Goal: Book appointment/travel/reservation

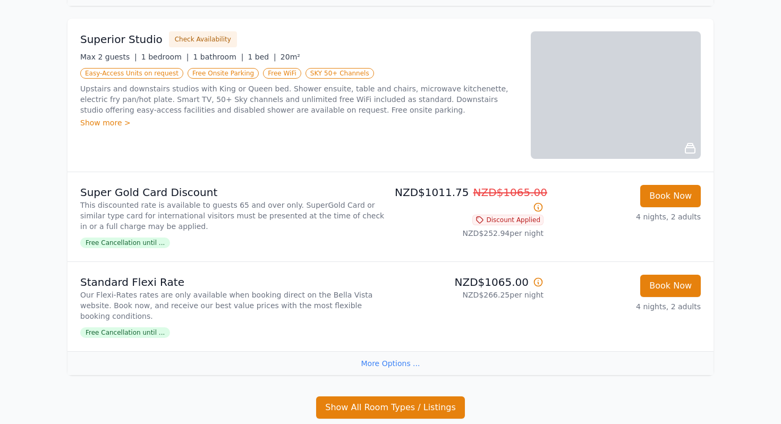
scroll to position [609, 0]
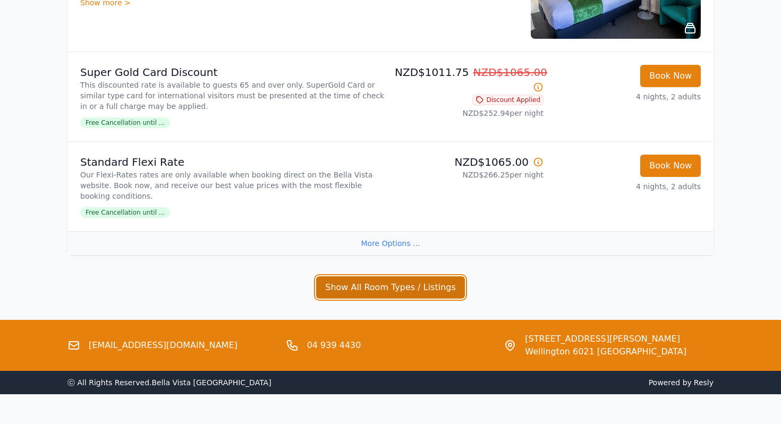
click at [360, 276] on button "Show All Room Types / Listings" at bounding box center [390, 287] width 149 height 22
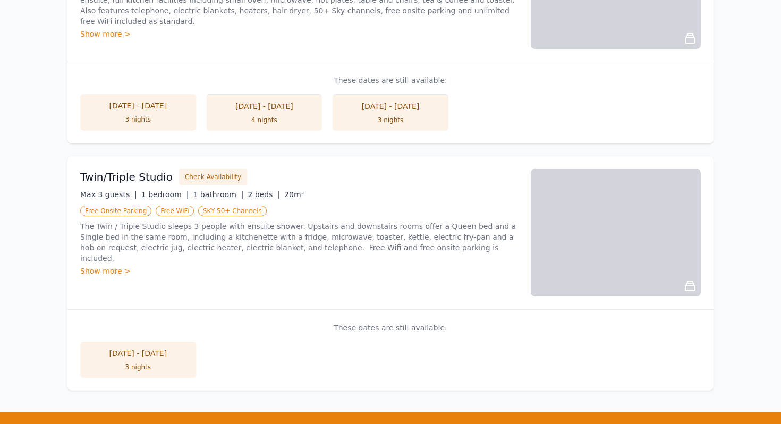
scroll to position [969, 0]
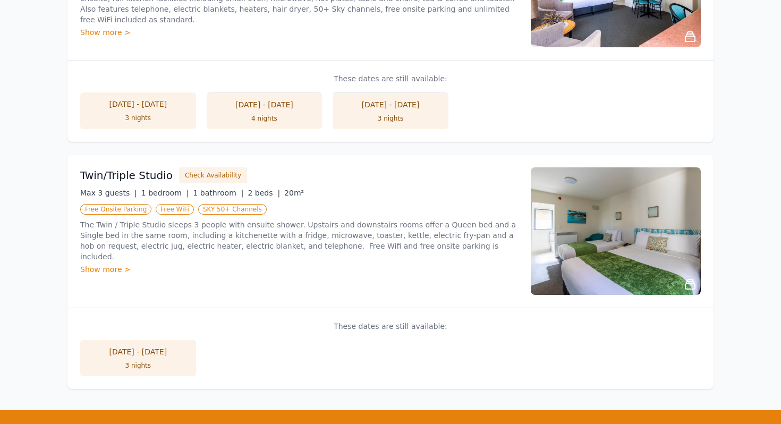
click at [596, 228] on img at bounding box center [616, 230] width 170 height 127
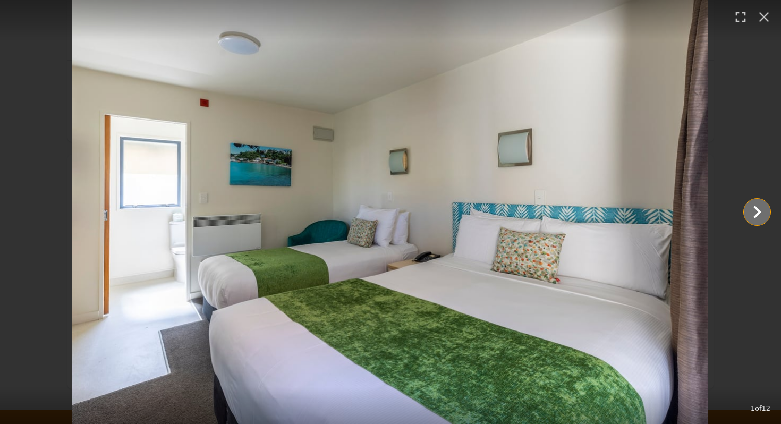
click at [757, 212] on icon "Show slide 2 of 12" at bounding box center [757, 212] width 8 height 13
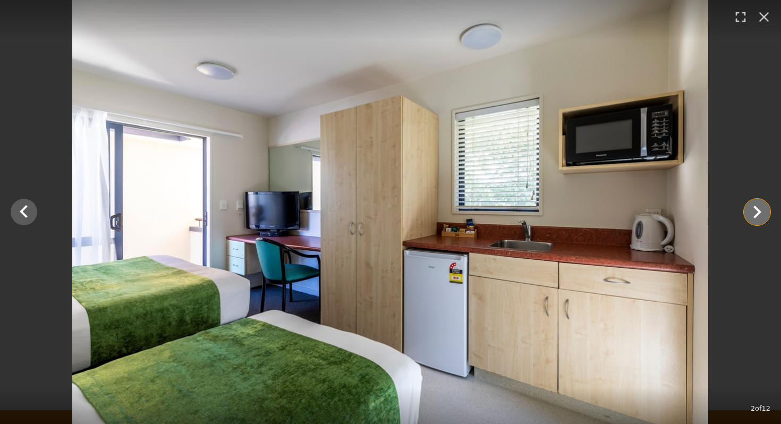
click at [758, 213] on icon "Show slide 3 of 12" at bounding box center [757, 212] width 8 height 13
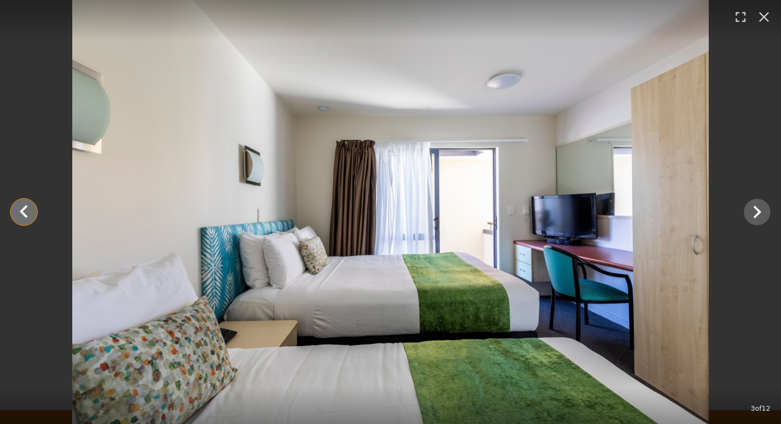
click at [18, 207] on icon "Show slide 2 of 12" at bounding box center [23, 211] width 25 height 25
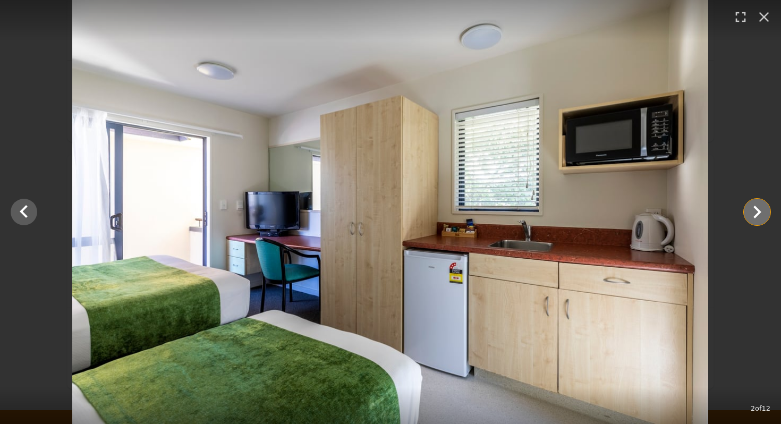
click at [765, 218] on icon "Show slide 3 of 12" at bounding box center [756, 211] width 25 height 25
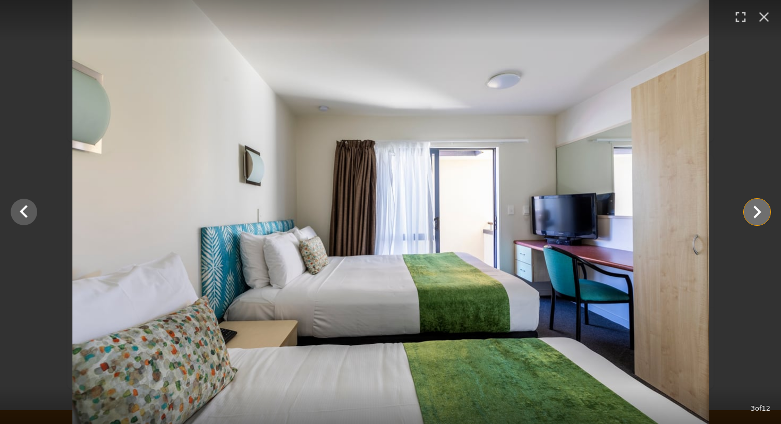
click at [765, 219] on icon "Show slide 4 of 12" at bounding box center [756, 211] width 25 height 25
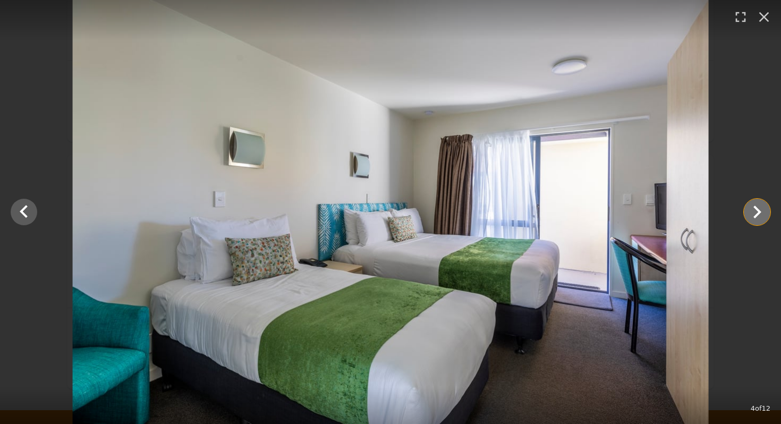
click at [765, 220] on icon "Show slide 5 of 12" at bounding box center [756, 211] width 25 height 25
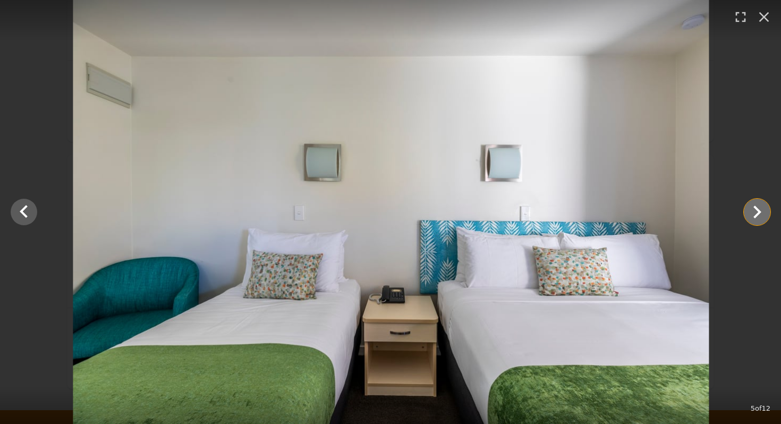
click at [766, 222] on icon "Show slide 6 of 12" at bounding box center [756, 211] width 25 height 25
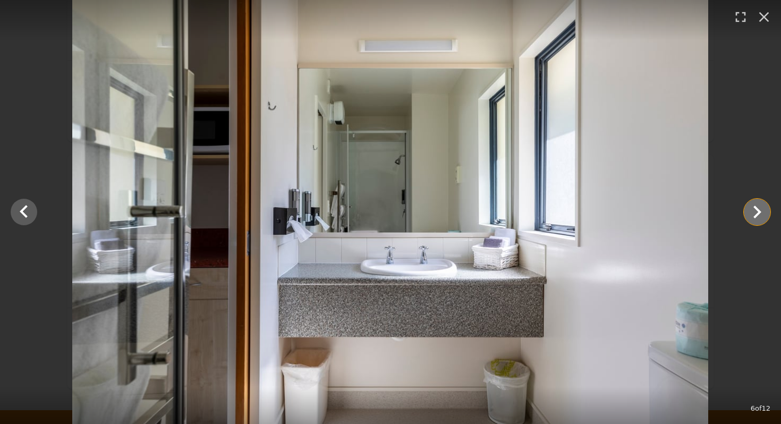
click at [766, 224] on icon "Show slide 7 of 12" at bounding box center [756, 211] width 25 height 25
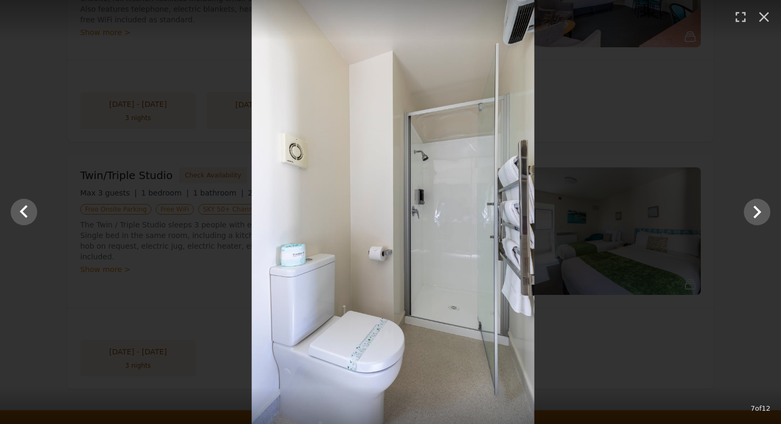
click at [768, 226] on div at bounding box center [393, 212] width 781 height 424
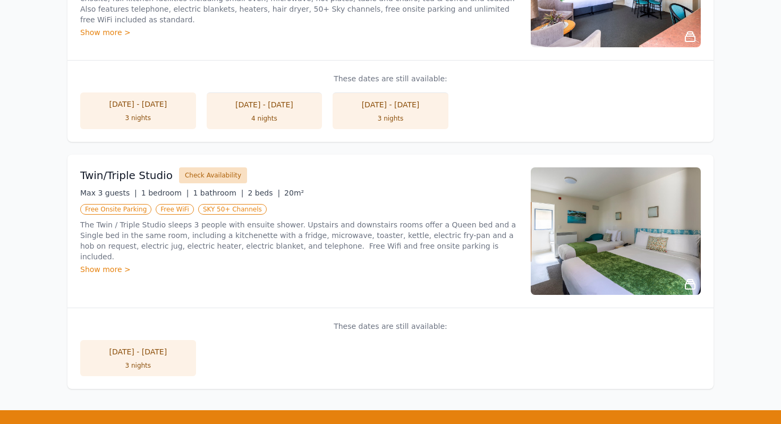
click at [189, 167] on button "Check Availability" at bounding box center [213, 175] width 68 height 16
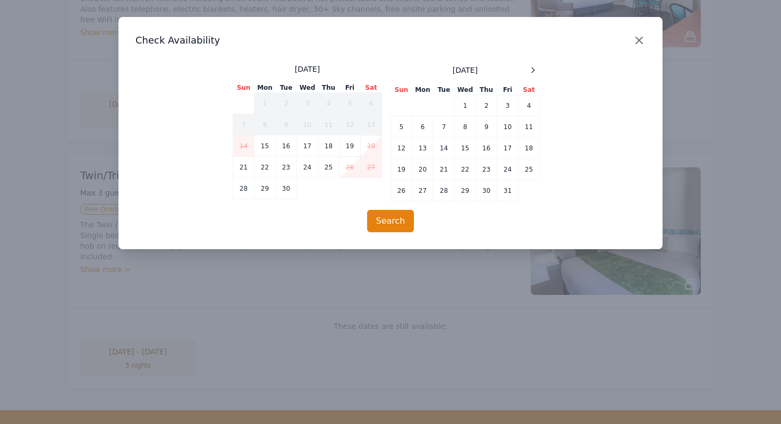
click at [641, 38] on icon "button" at bounding box center [639, 40] width 6 height 6
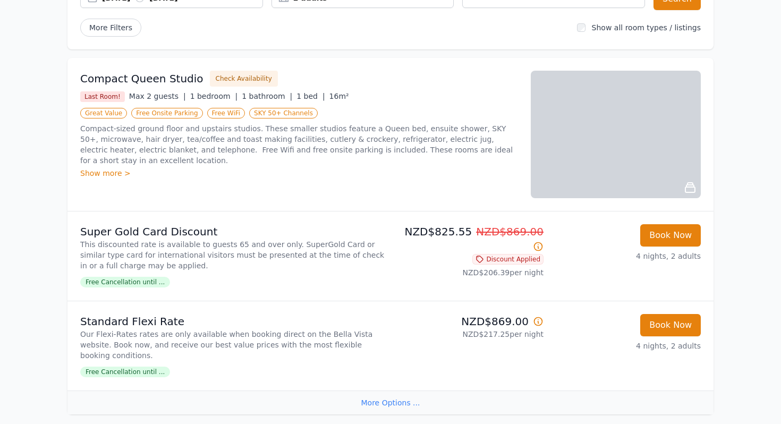
scroll to position [0, 0]
